Goal: Information Seeking & Learning: Understand process/instructions

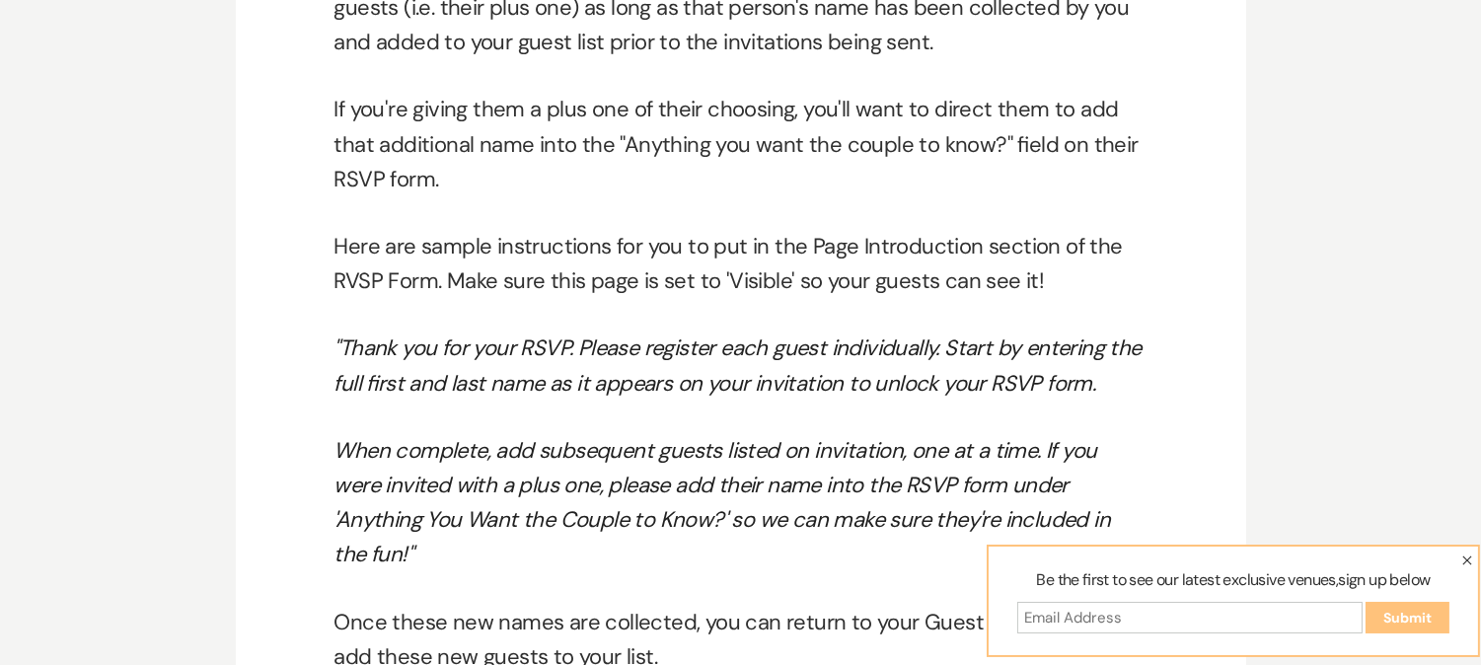
scroll to position [11764, 0]
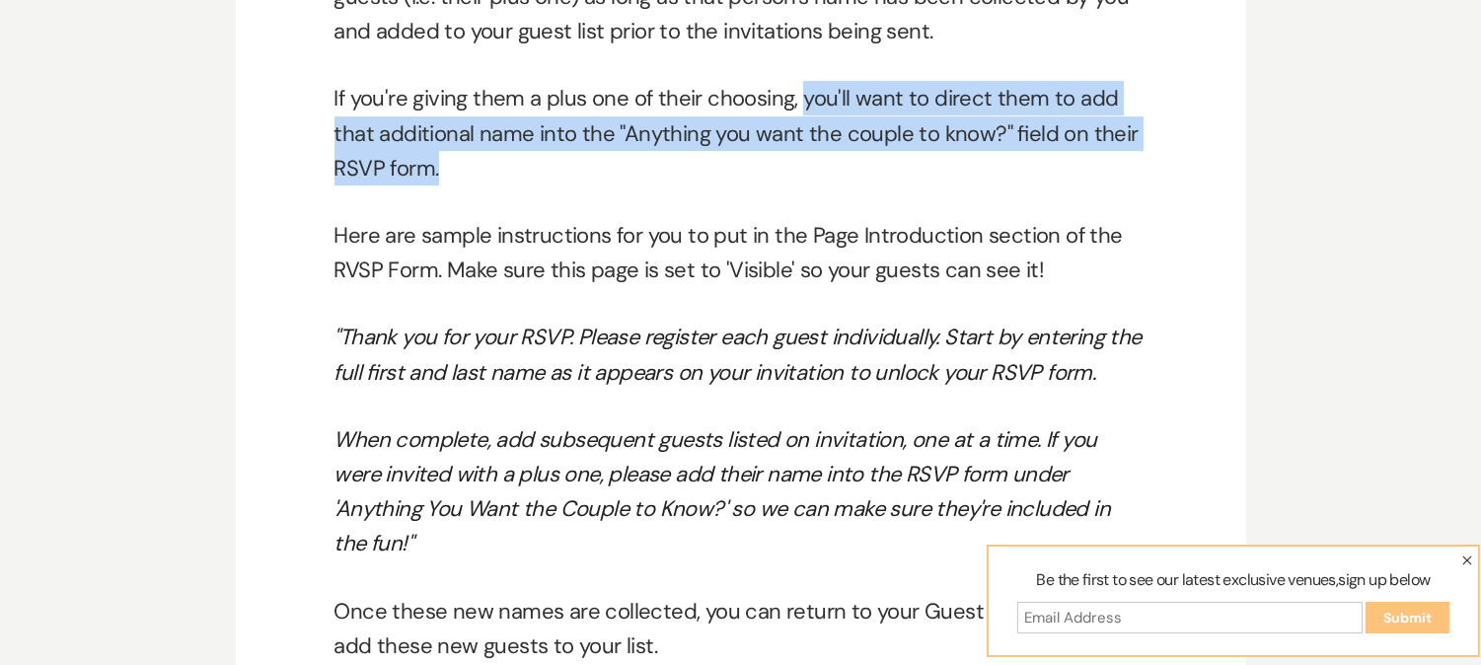
drag, startPoint x: 765, startPoint y: 161, endPoint x: 796, endPoint y: 85, distance: 82.3
click at [796, 85] on p "If you're giving them a plus one of their choosing, you'll want to direct them …" at bounding box center [740, 133] width 813 height 105
copy p "you'll want to direct them to add that additional name into the "Anything you w…"
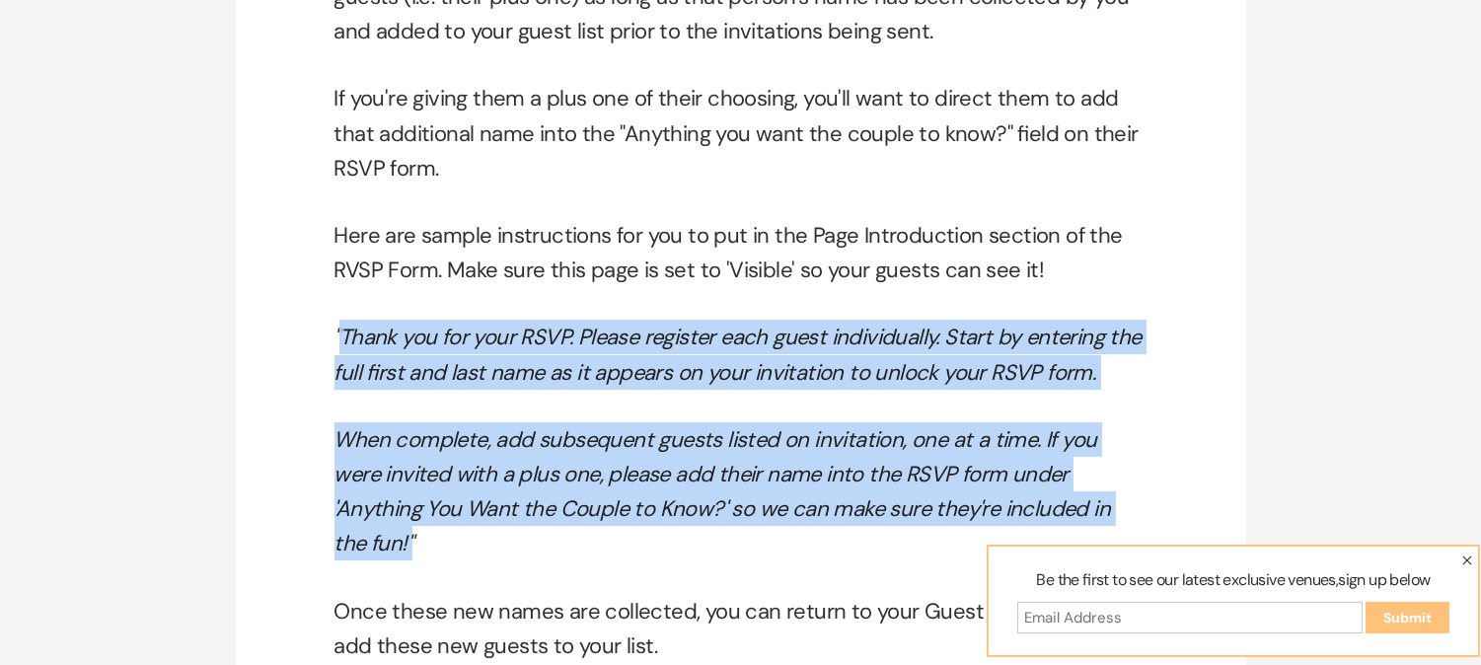
drag, startPoint x: 1052, startPoint y: 504, endPoint x: 341, endPoint y: 330, distance: 731.5
copy div "Thank you for your RSVP. Please register each guest individually. Start by ente…"
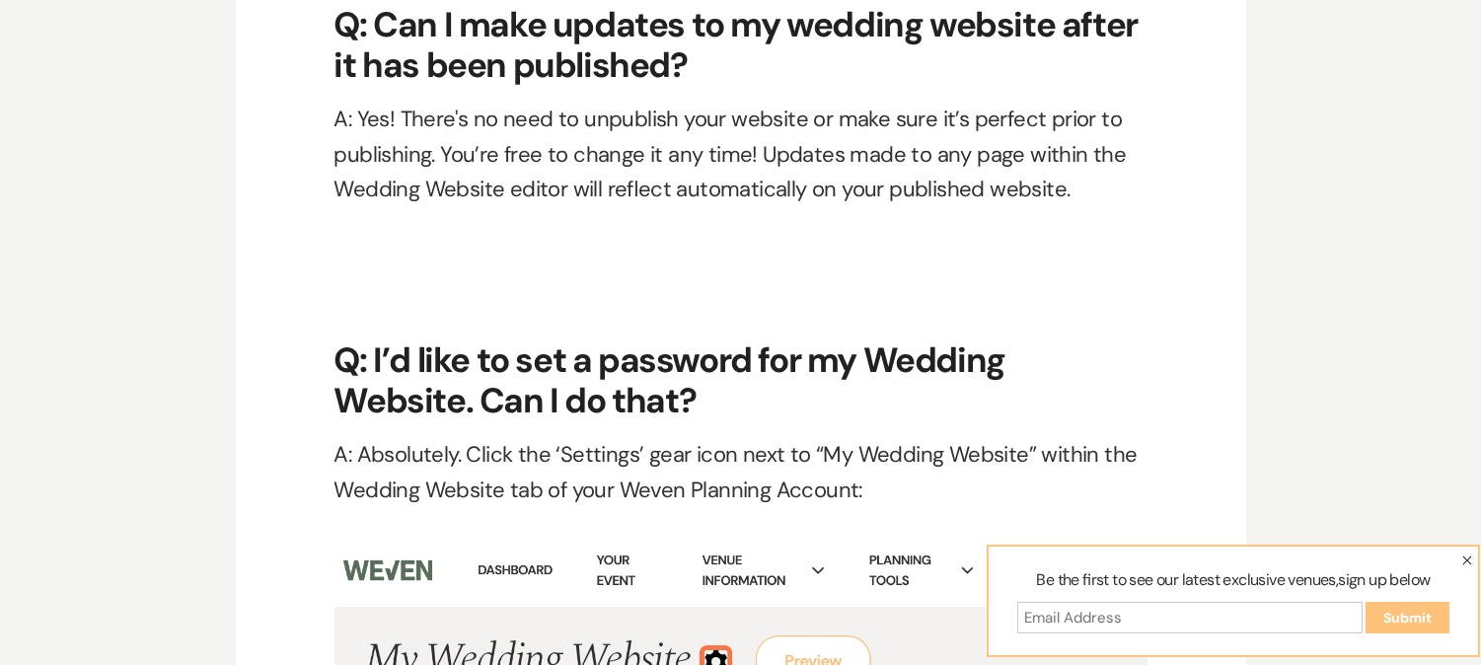
scroll to position [6873, 0]
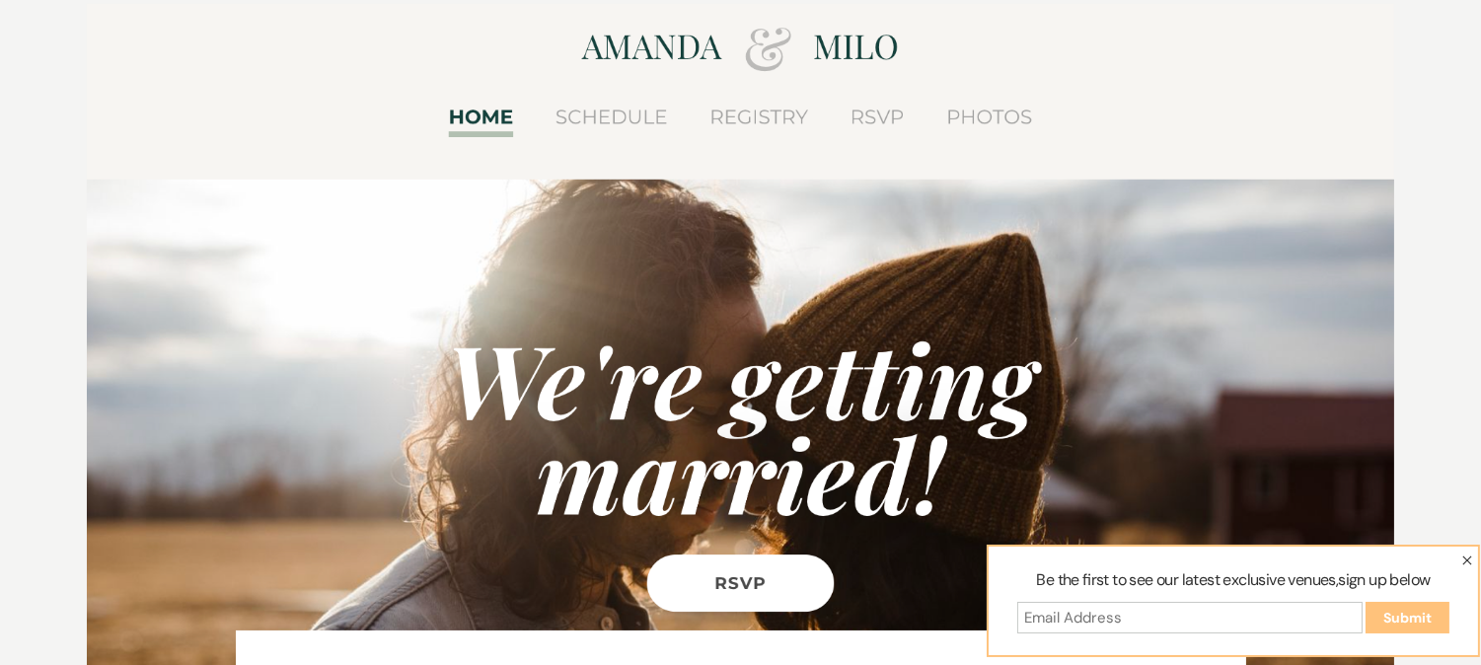
scroll to position [241, 0]
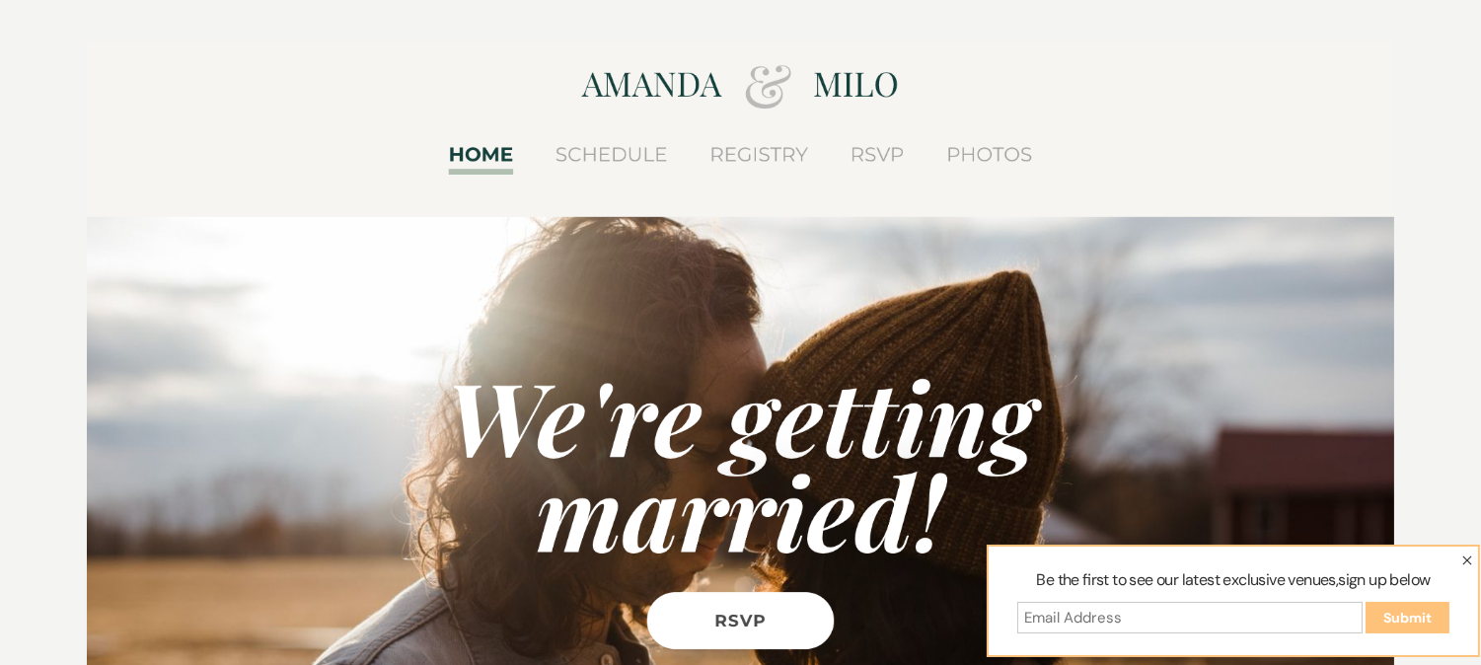
click at [628, 146] on figure at bounding box center [740, 435] width 1306 height 789
